Goal: Transaction & Acquisition: Purchase product/service

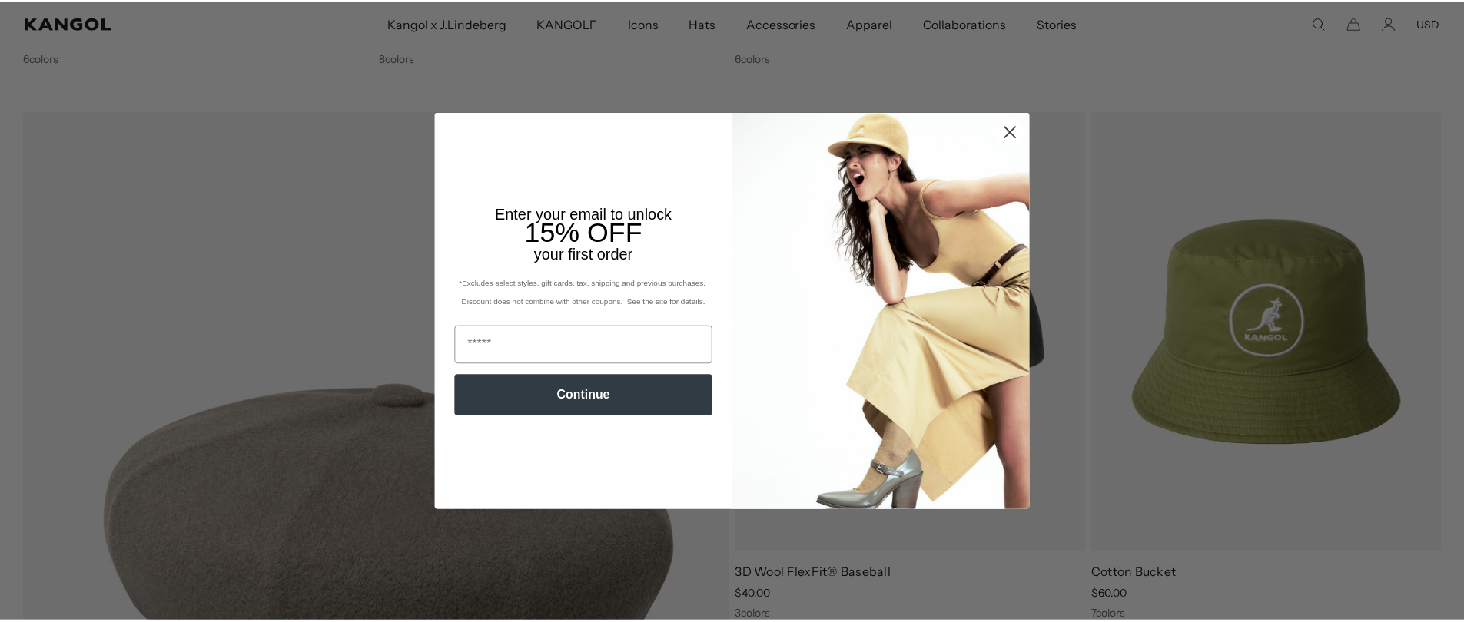
scroll to position [3338, 0]
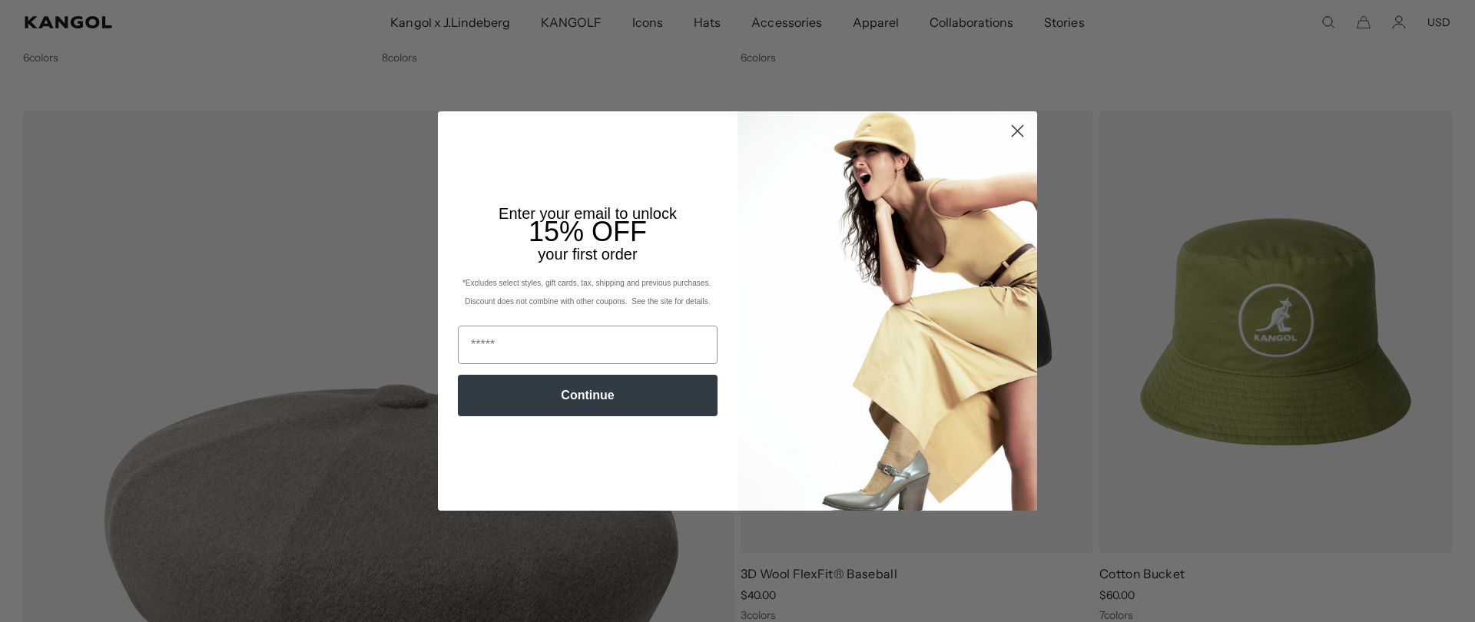
click at [699, 22] on div "Close dialog Enter your email to unlock 15% OFF your first order *Excludes sele…" at bounding box center [737, 311] width 1475 height 622
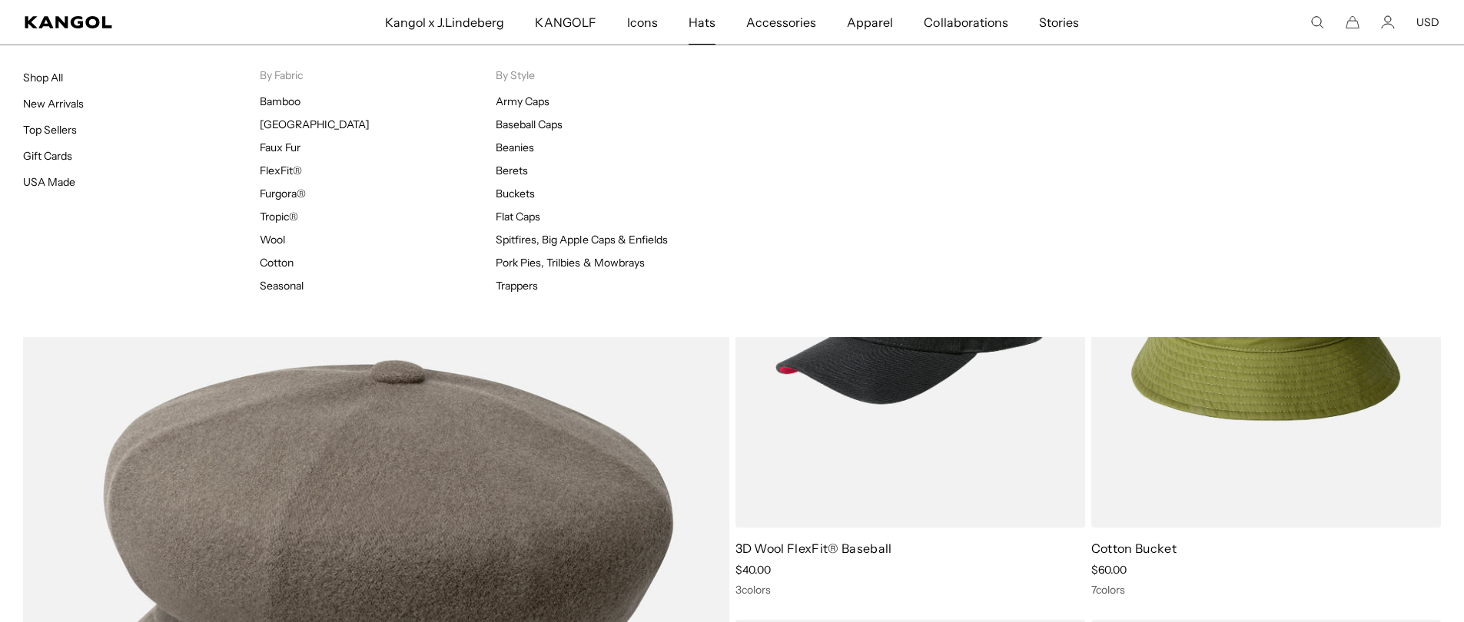
scroll to position [0, 0]
click at [700, 21] on span "Hats" at bounding box center [701, 22] width 27 height 45
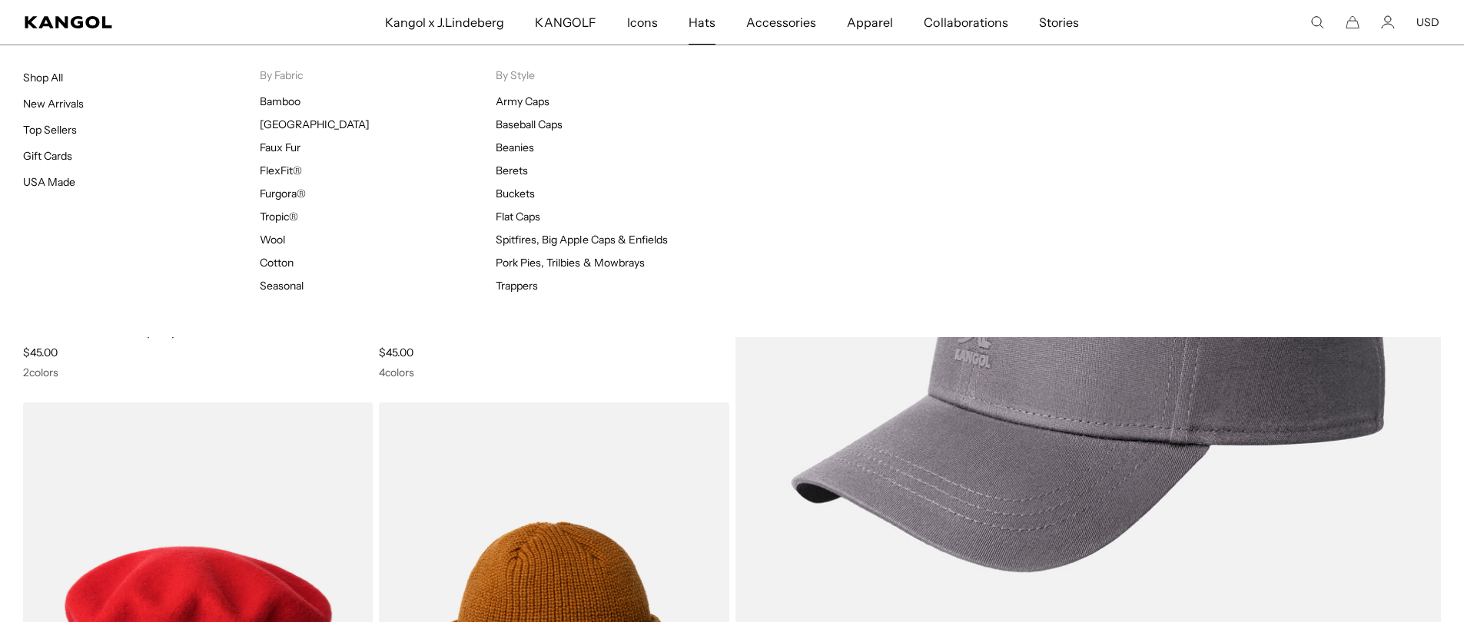
scroll to position [4632, 0]
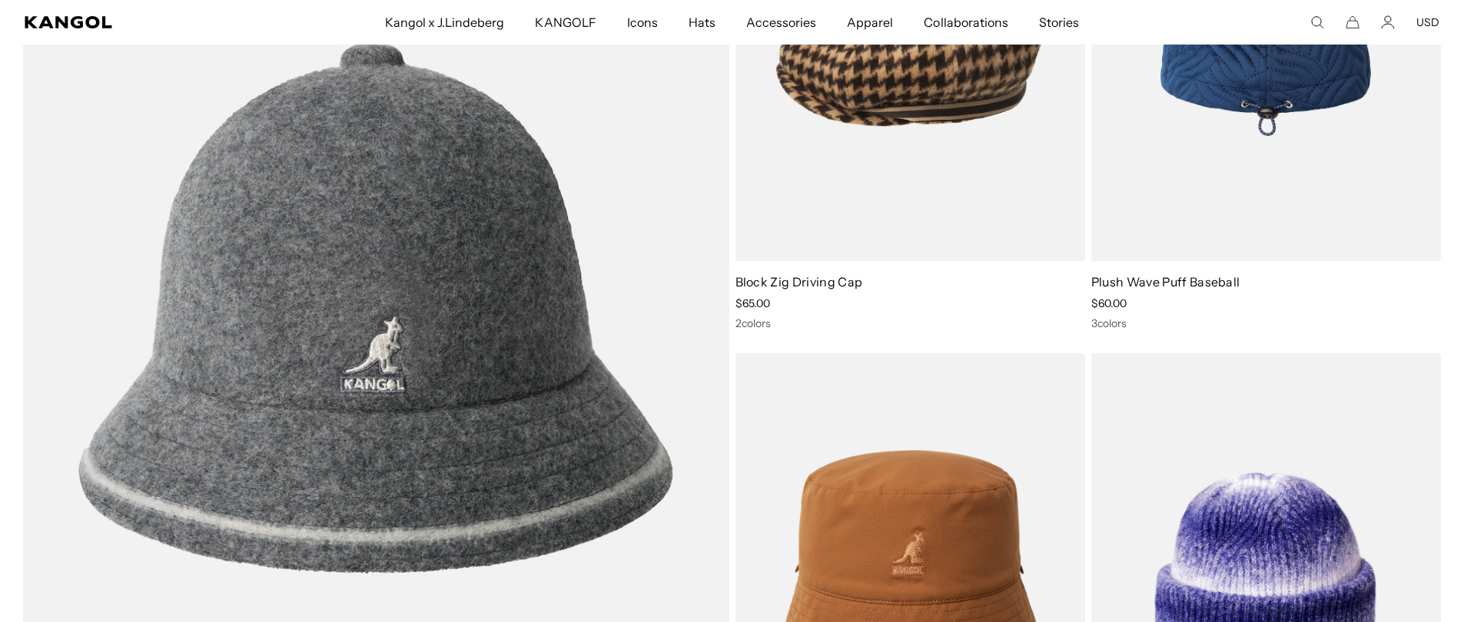
scroll to position [7951, 0]
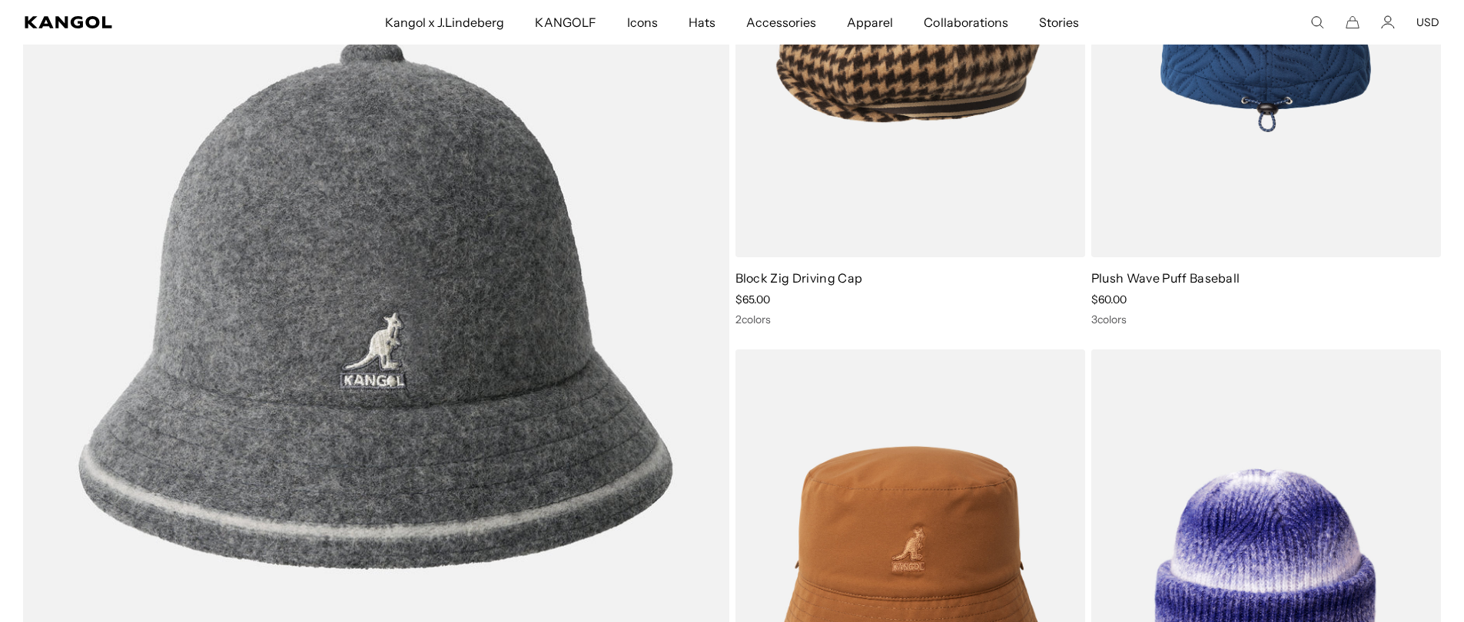
click at [1269, 94] on img at bounding box center [1266, 38] width 350 height 439
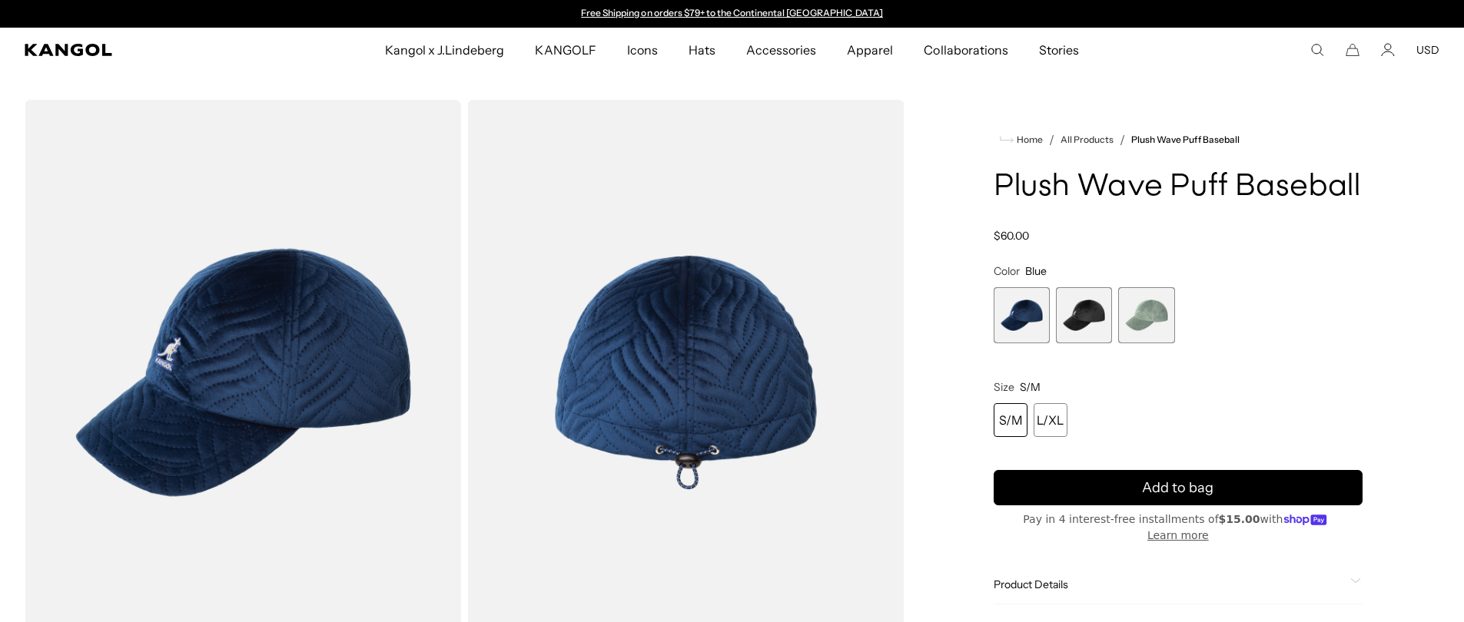
click at [1070, 318] on span "2 of 3" at bounding box center [1084, 315] width 56 height 56
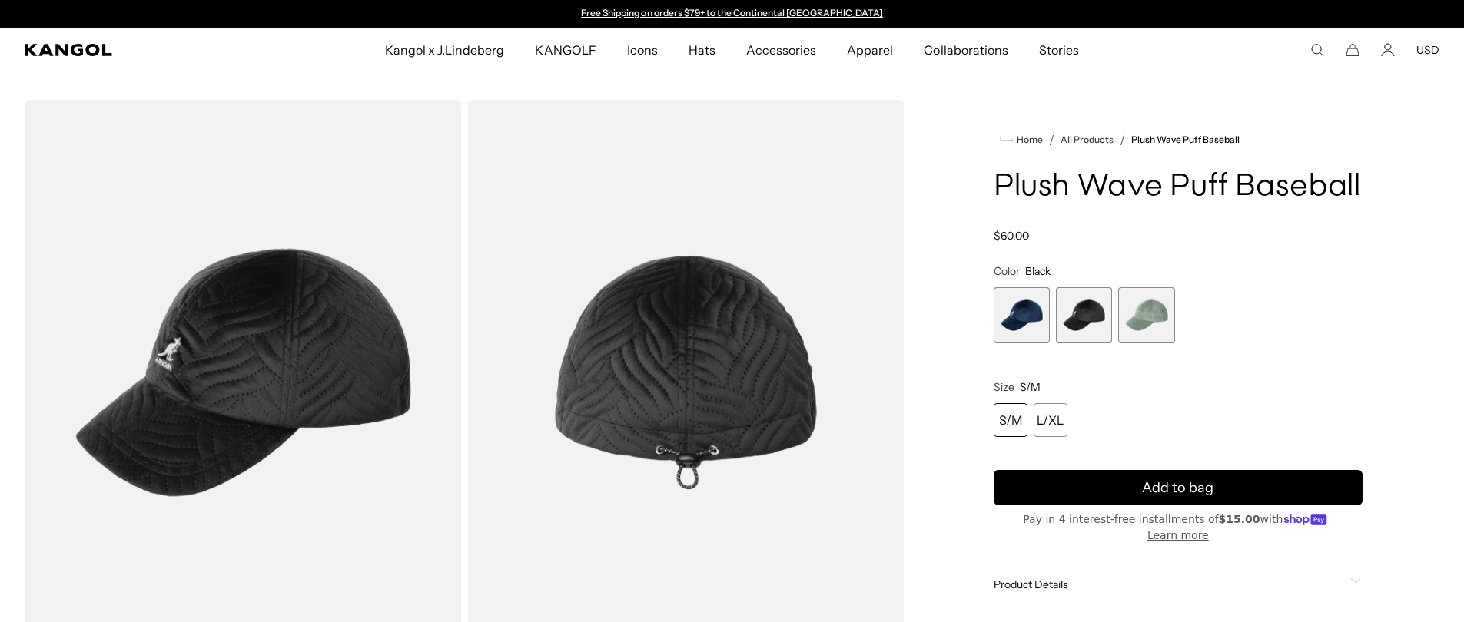
click at [1144, 317] on span "3 of 3" at bounding box center [1146, 315] width 56 height 56
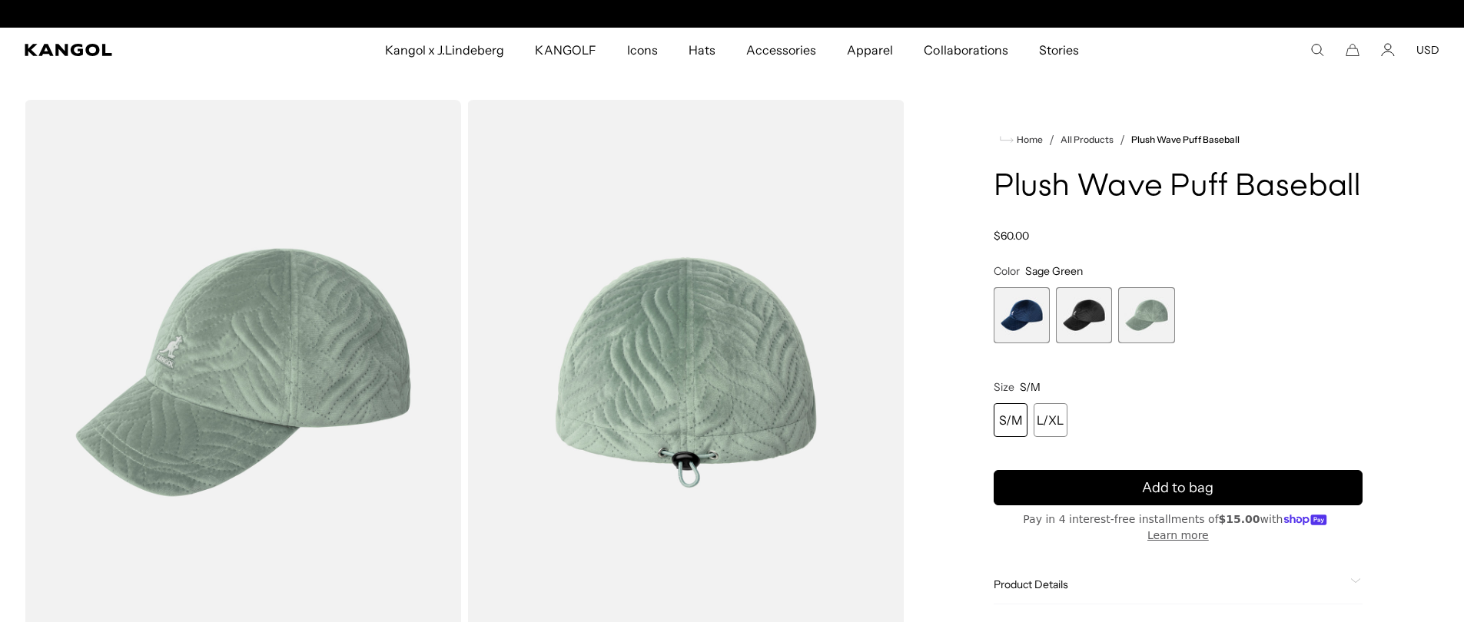
scroll to position [0, 317]
click at [1035, 311] on span "1 of 3" at bounding box center [1021, 315] width 56 height 56
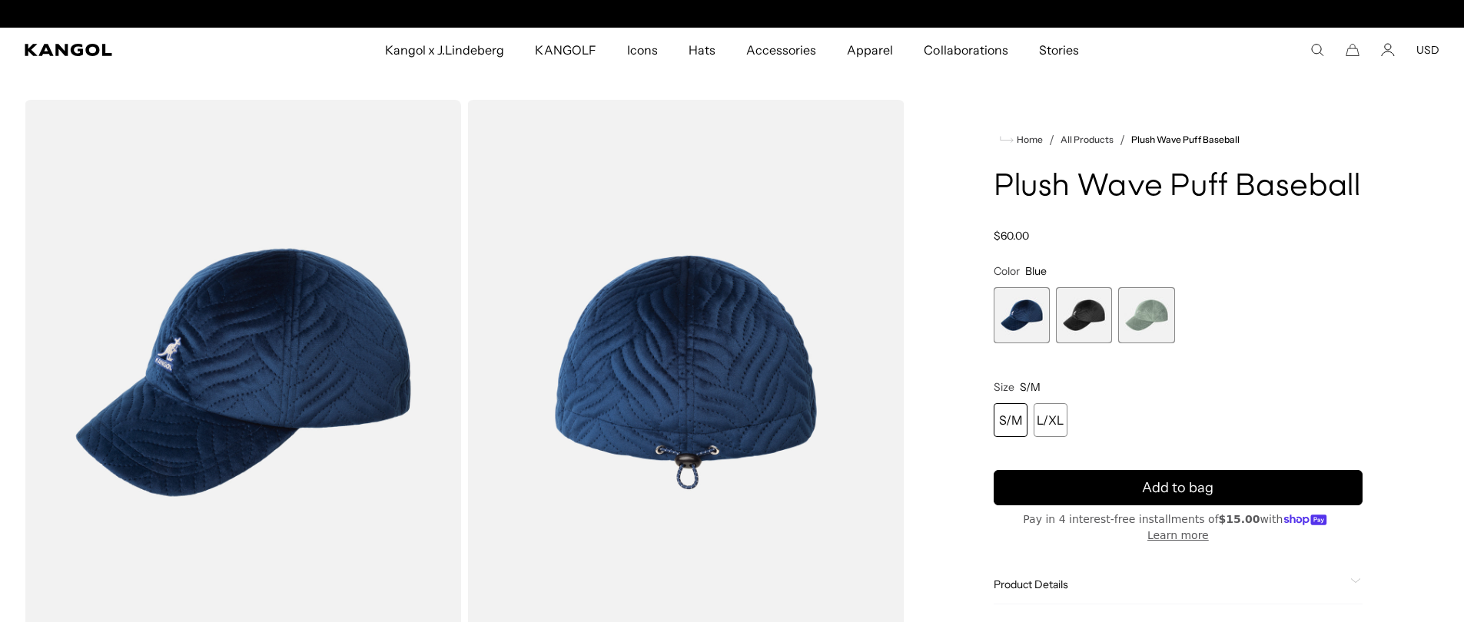
scroll to position [0, 317]
click at [1090, 313] on span "2 of 3" at bounding box center [1084, 315] width 56 height 56
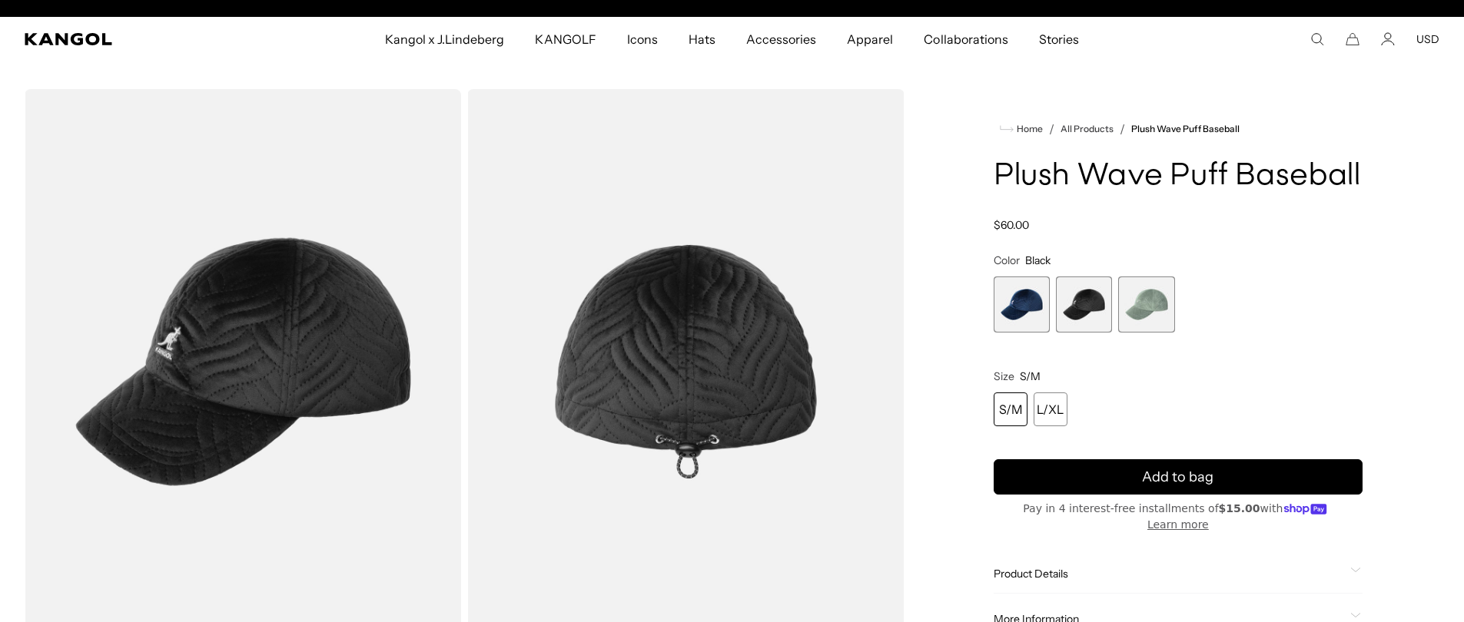
click at [759, 413] on img "Gallery Viewer" at bounding box center [685, 362] width 436 height 546
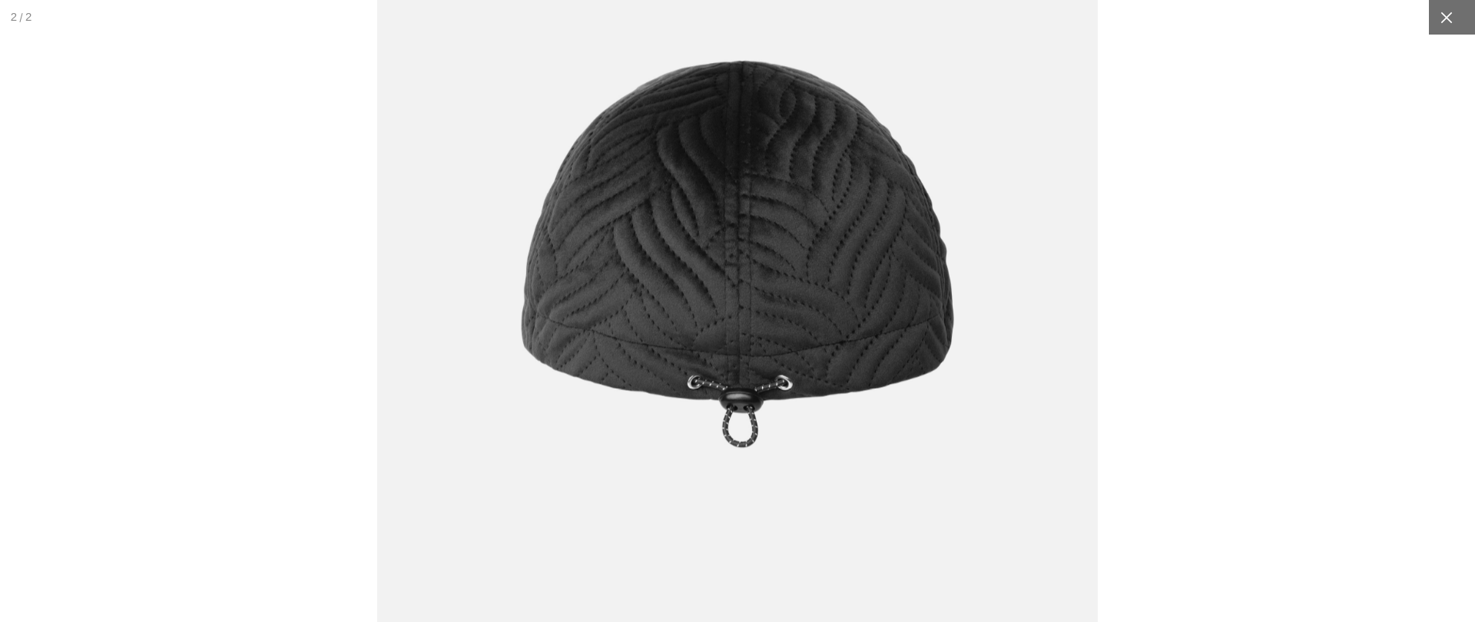
click at [1444, 18] on icon at bounding box center [1447, 18] width 12 height 12
